Goal: Information Seeking & Learning: Learn about a topic

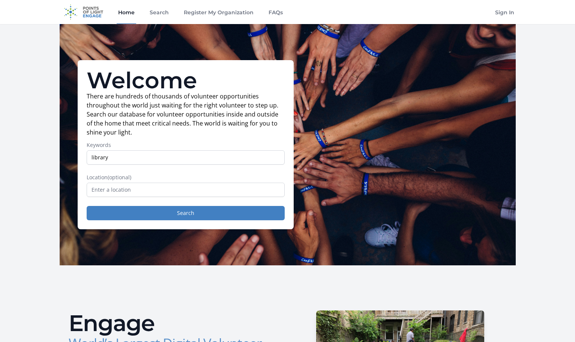
type input "library"
click at [87, 206] on button "Search" at bounding box center [186, 213] width 198 height 14
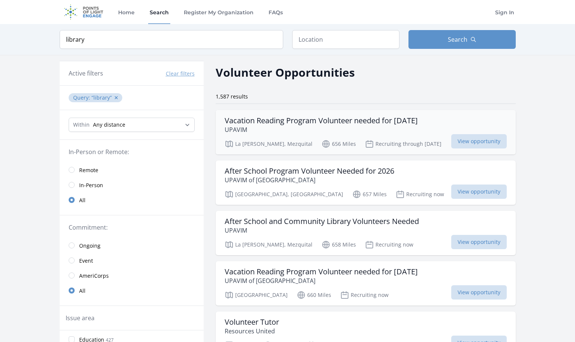
click at [258, 120] on h3 "Vacation Reading Program Volunteer needed for November 2025" at bounding box center [321, 120] width 193 height 9
click at [134, 127] on select "Any distance , 5 Miles , 20 Miles , 50 Miles , 100 Miles" at bounding box center [132, 124] width 126 height 14
click at [88, 169] on span "Remote" at bounding box center [88, 170] width 19 height 8
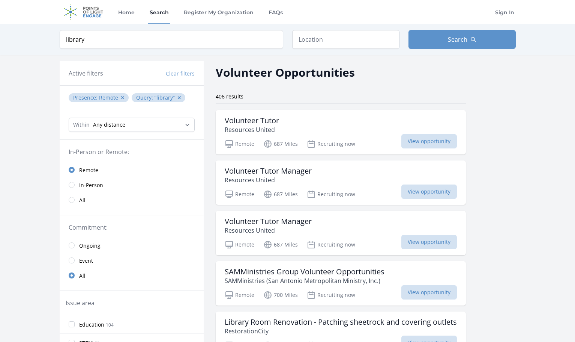
click at [85, 170] on span "Remote" at bounding box center [88, 170] width 19 height 8
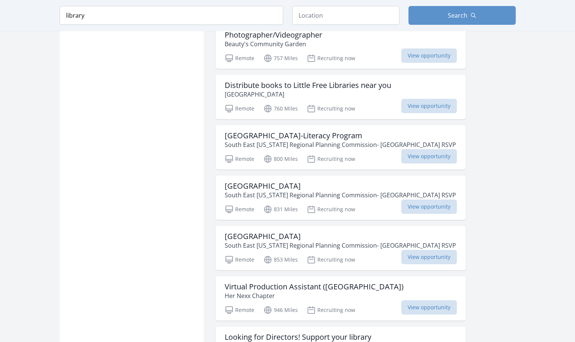
scroll to position [788, 0]
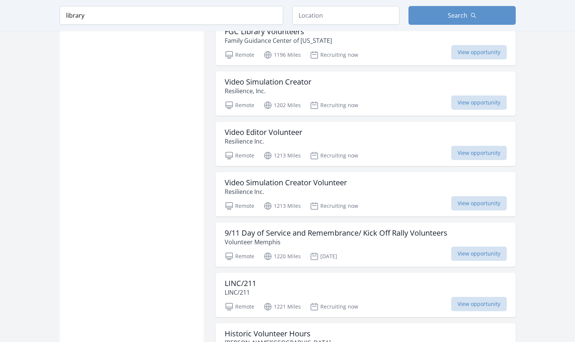
scroll to position [1464, 0]
click at [258, 232] on h3 "9/11 Day of Service and Remembrance/ Kick Off Rally Volunteers" at bounding box center [336, 232] width 223 height 9
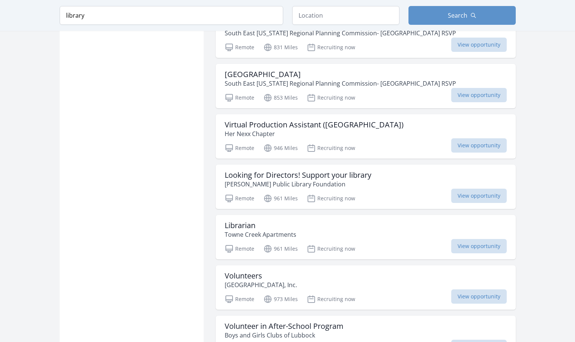
scroll to position [901, 0]
click at [241, 226] on h3 "Librarian" at bounding box center [261, 225] width 72 height 9
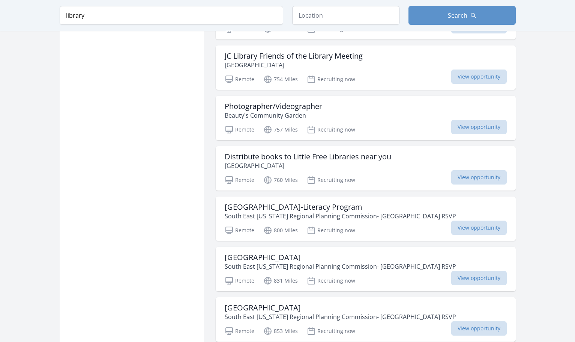
scroll to position [600, 0]
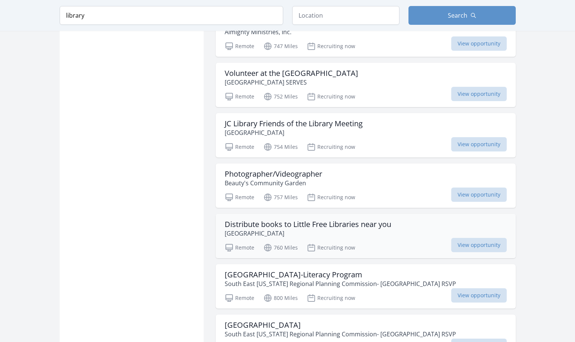
click at [266, 224] on h3 "Distribute books to Little Free Libraries near you" at bounding box center [308, 224] width 167 height 9
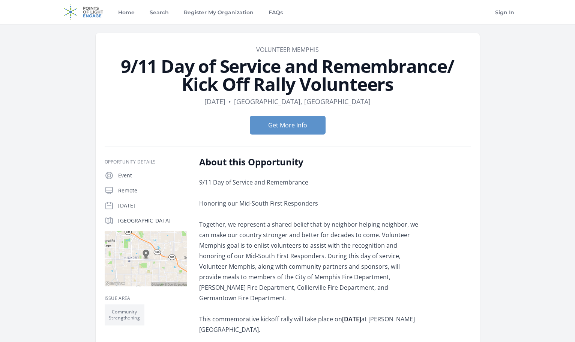
scroll to position [38, 0]
